Goal: Task Accomplishment & Management: Manage account settings

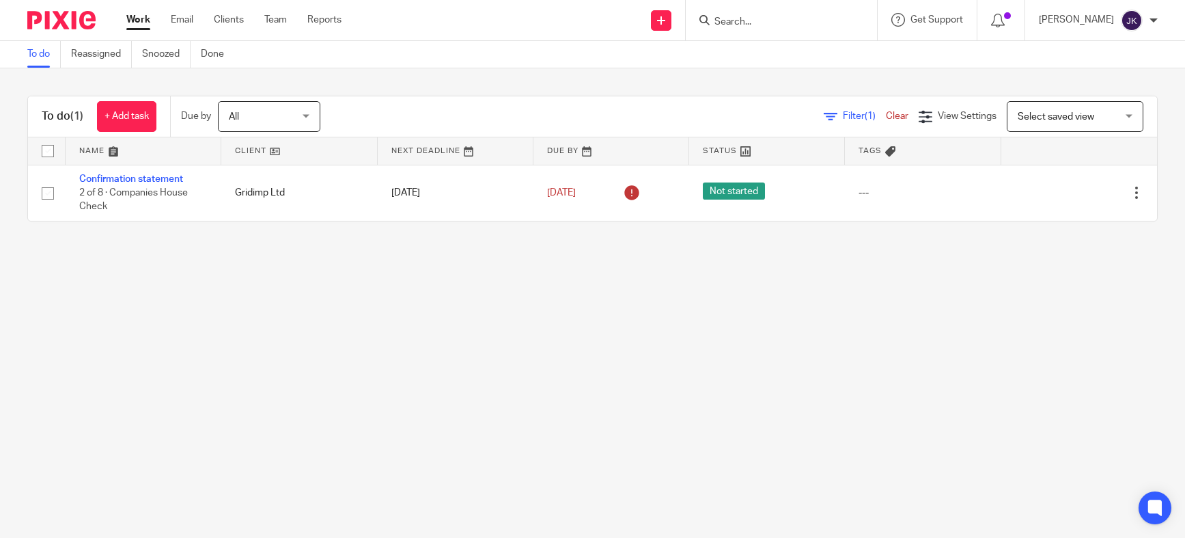
click at [735, 27] on input "Search" at bounding box center [774, 22] width 123 height 12
click at [1162, 21] on div "[PERSON_NAME] My profile Email integration Logout" at bounding box center [1098, 20] width 146 height 40
click at [1147, 27] on div "[PERSON_NAME]" at bounding box center [1098, 21] width 119 height 22
click at [1087, 98] on span "Logout" at bounding box center [1094, 95] width 31 height 10
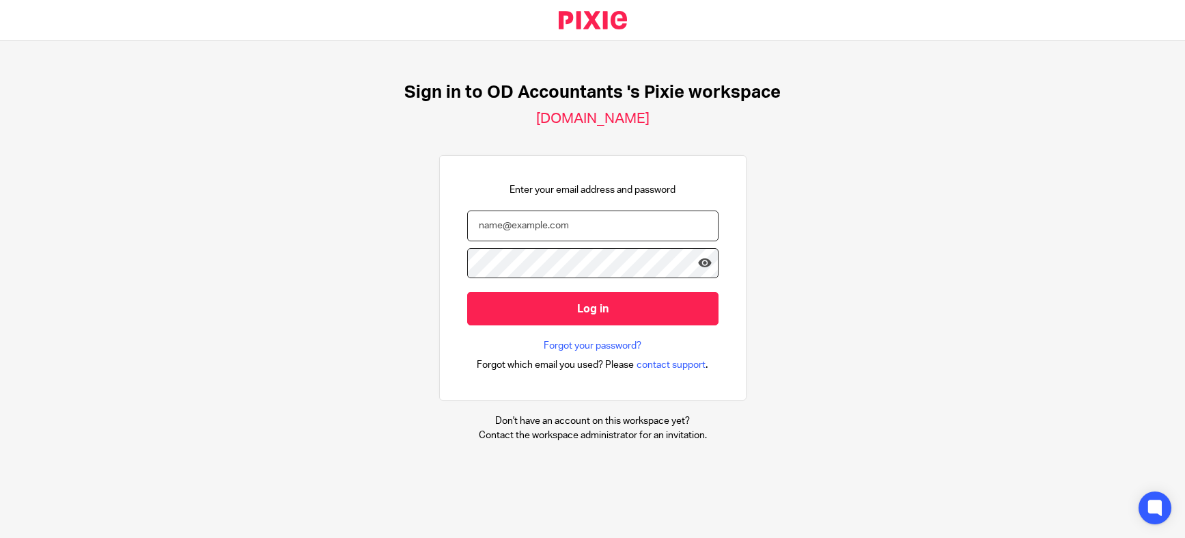
click at [588, 235] on input "email" at bounding box center [592, 225] width 251 height 31
type input "[PERSON_NAME][EMAIL_ADDRESS][DOMAIN_NAME]"
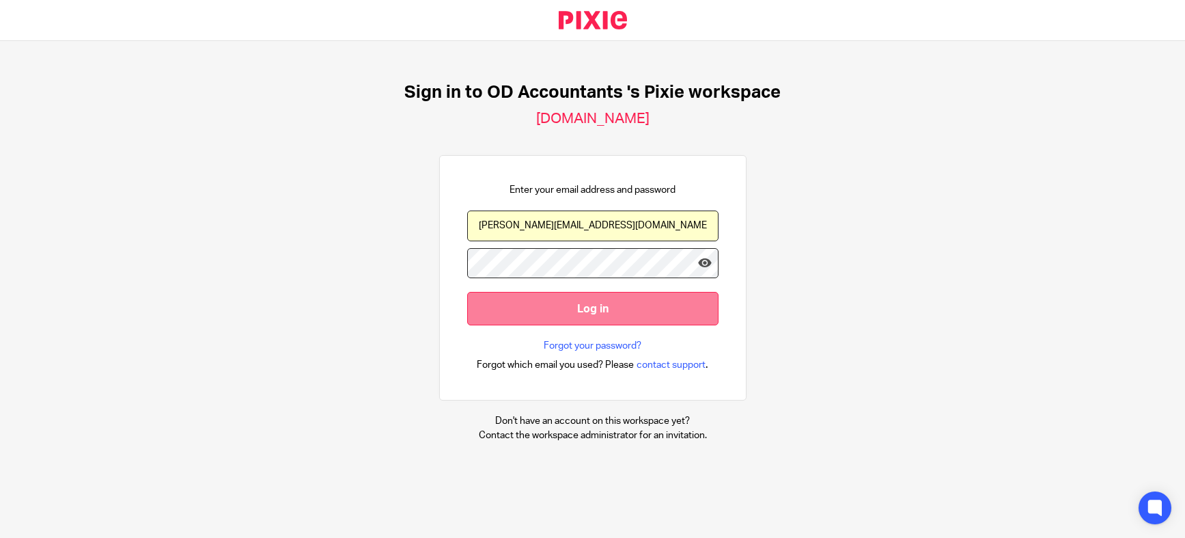
click at [572, 316] on input "Log in" at bounding box center [592, 308] width 251 height 33
